Goal: Task Accomplishment & Management: Use online tool/utility

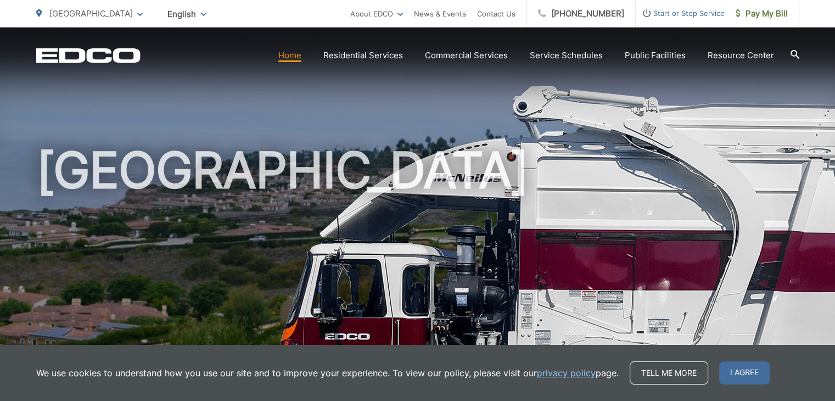
scroll to position [75, 0]
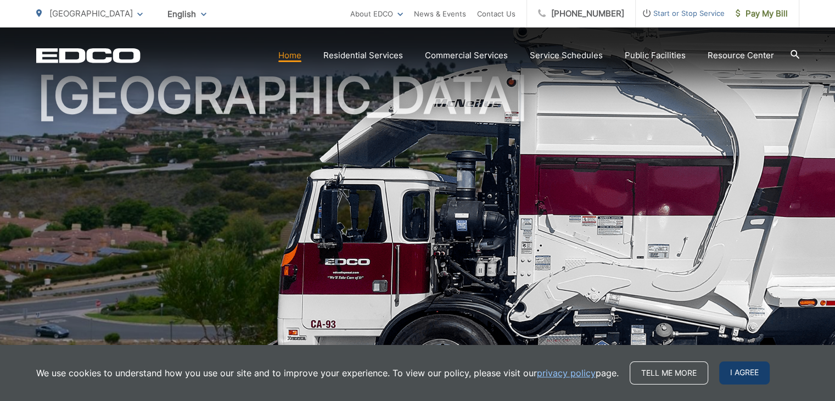
click at [728, 368] on span "I agree" at bounding box center [744, 372] width 51 height 23
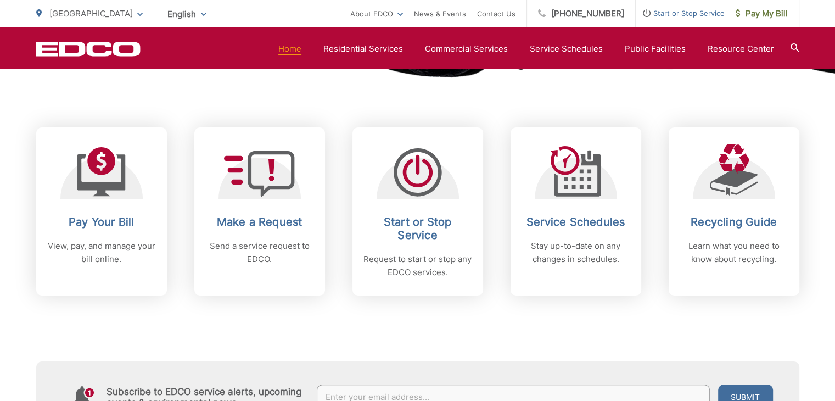
scroll to position [432, 0]
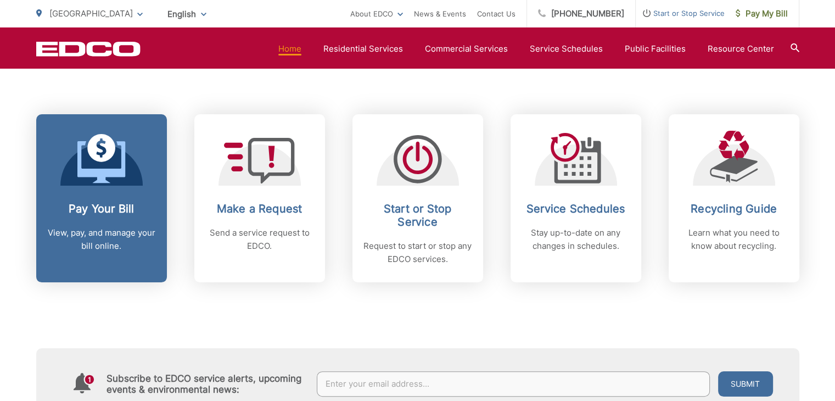
click at [119, 216] on div "Pay Your Bill View, pay, and manage your bill online." at bounding box center [101, 227] width 109 height 51
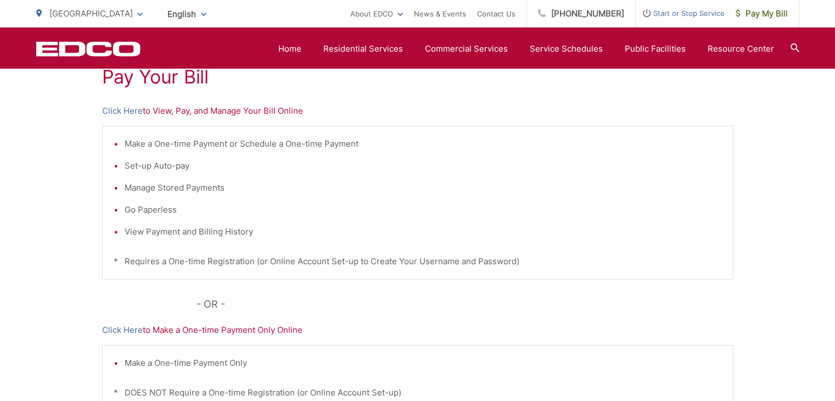
scroll to position [224, 0]
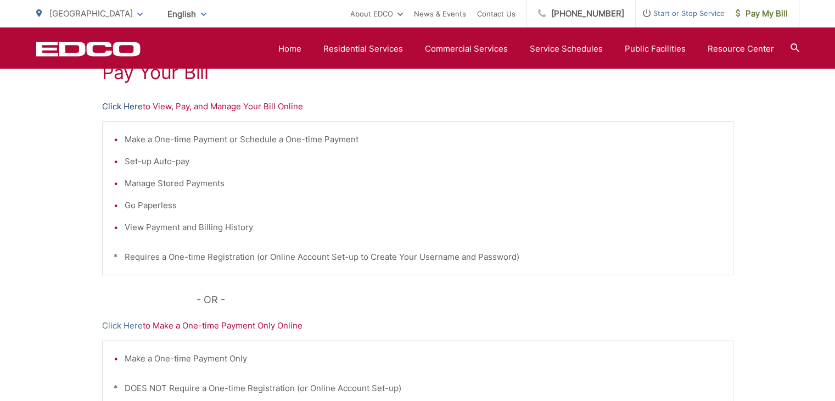
click at [110, 104] on link "Click Here" at bounding box center [122, 106] width 41 height 13
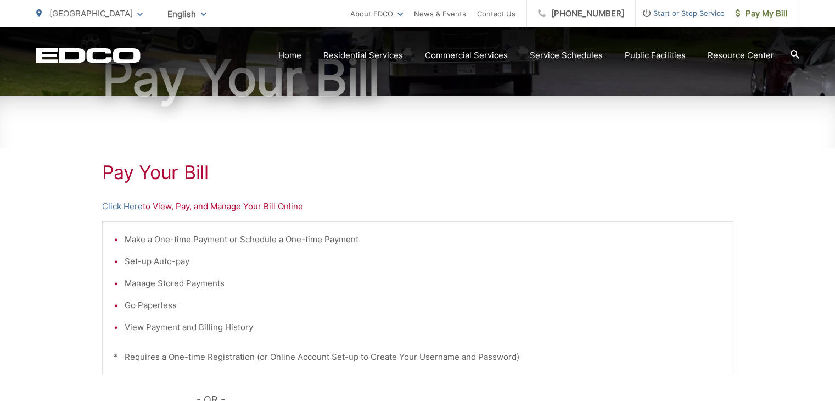
scroll to position [122, 0]
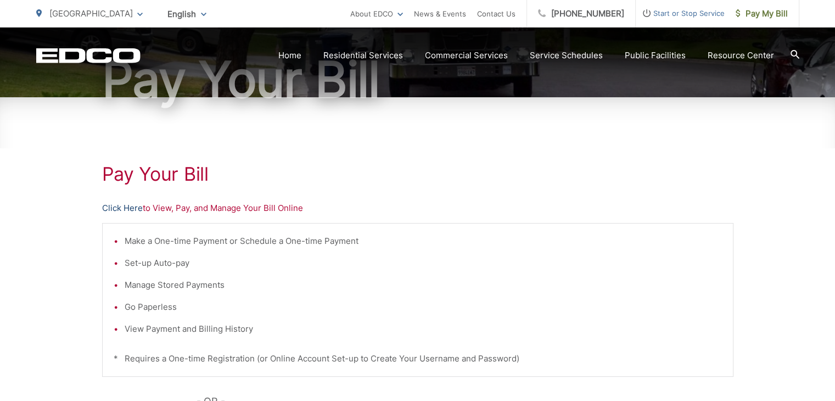
click at [133, 206] on link "Click Here" at bounding box center [122, 207] width 41 height 13
